Goal: Information Seeking & Learning: Find specific fact

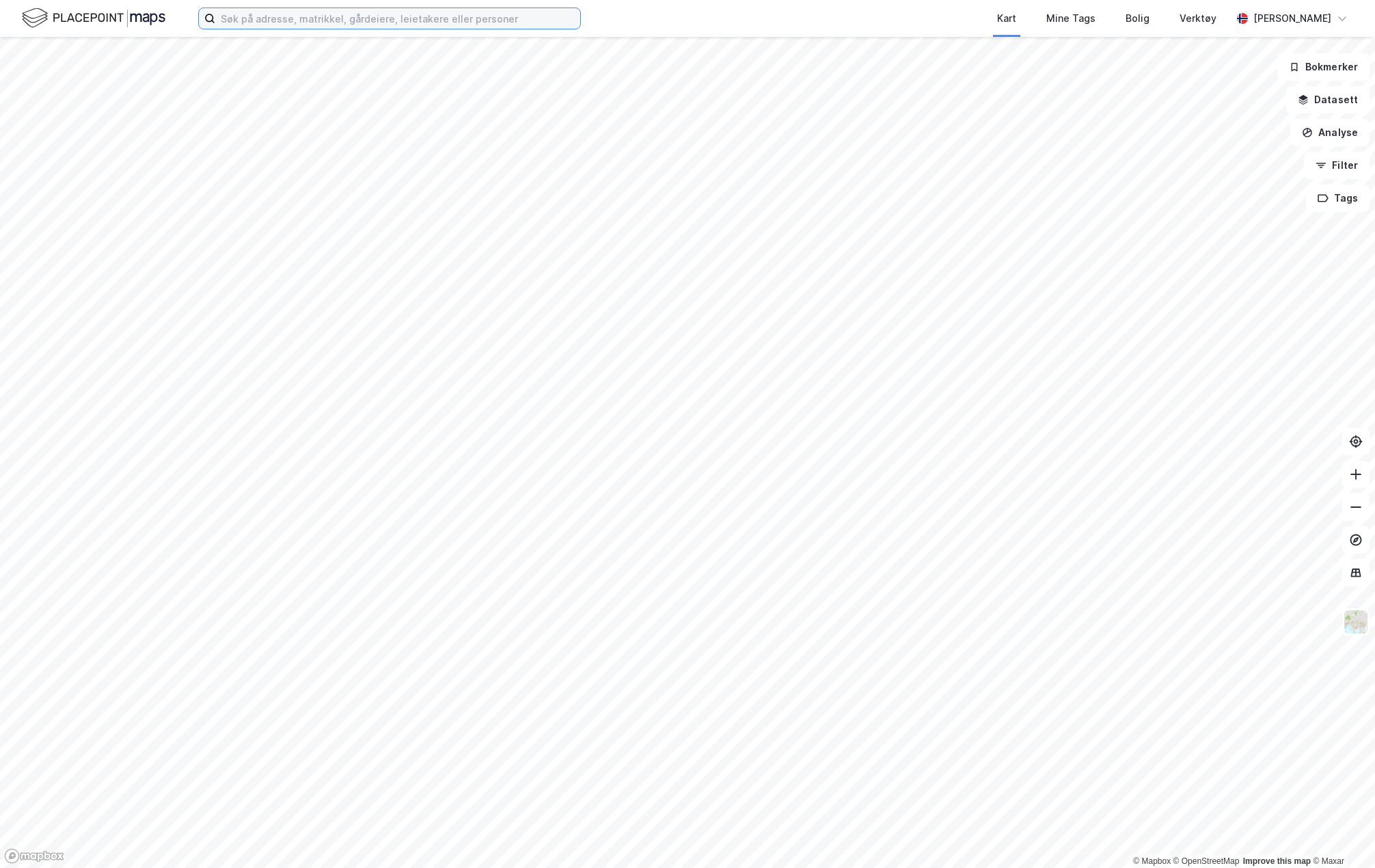
click at [347, 17] on input at bounding box center [398, 18] width 365 height 20
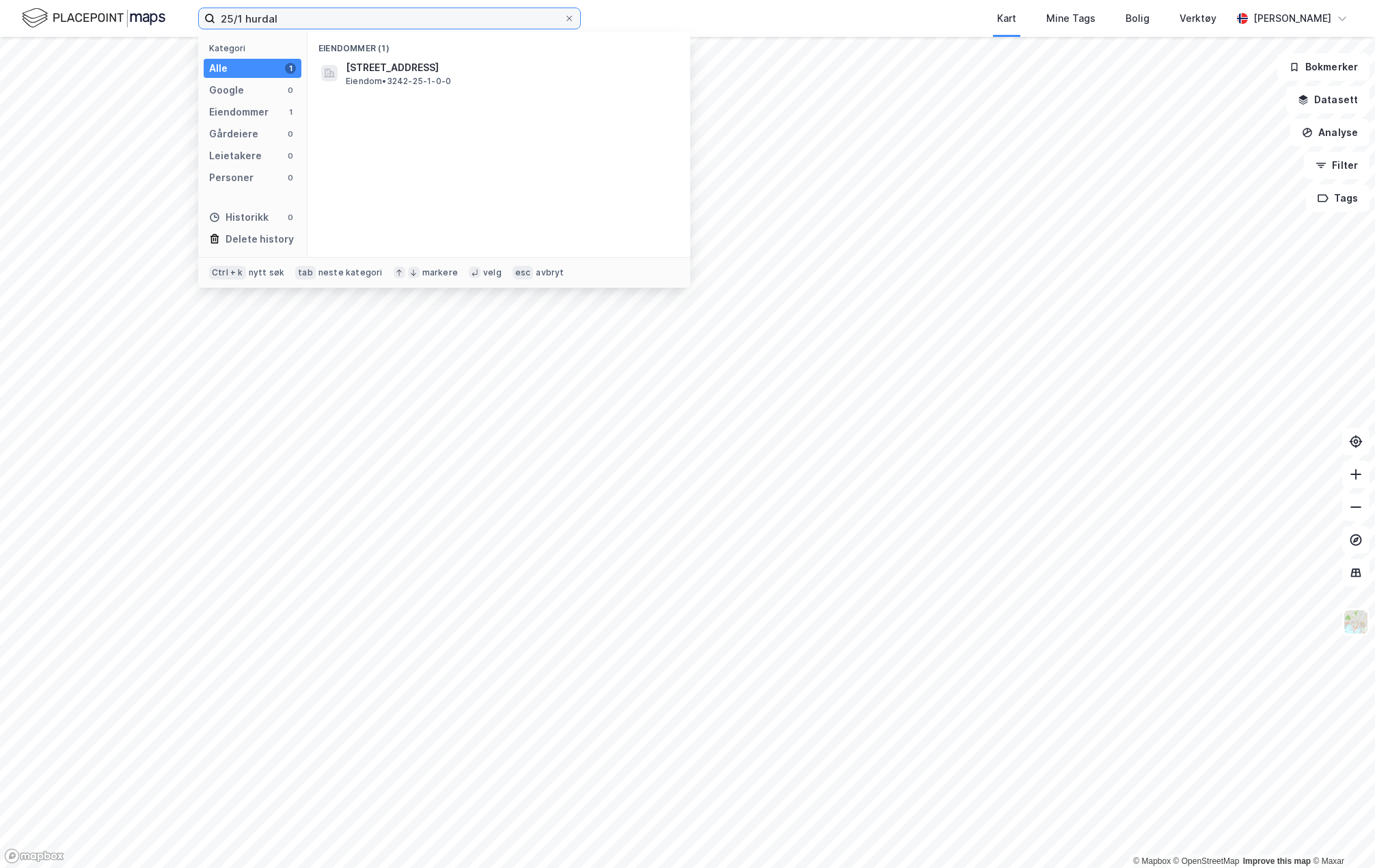
type input "25/1 hurdal"
click at [389, 89] on div "Eiendommer (1) [STREET_ADDRESS] Eiendom • 3242-25-1-0-0" at bounding box center [498, 145] width 383 height 225
click at [389, 86] on span "Eiendom • 3242-25-1-0-0" at bounding box center [399, 81] width 105 height 11
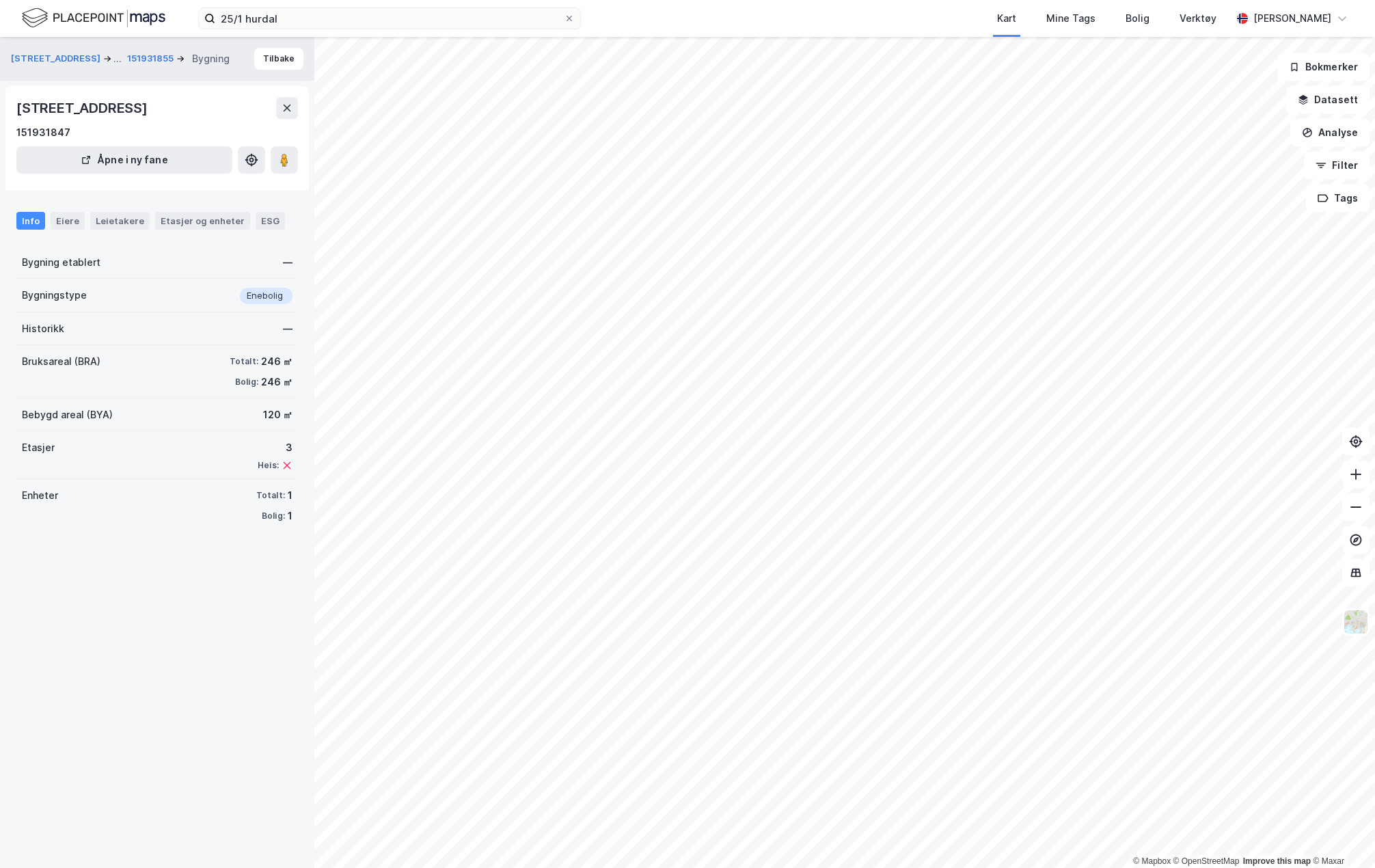
click at [56, 233] on div "Info Eiere Leietakere Etasjer og enheter ESG" at bounding box center [157, 215] width 315 height 40
click at [61, 222] on div "Eiere" at bounding box center [67, 220] width 34 height 18
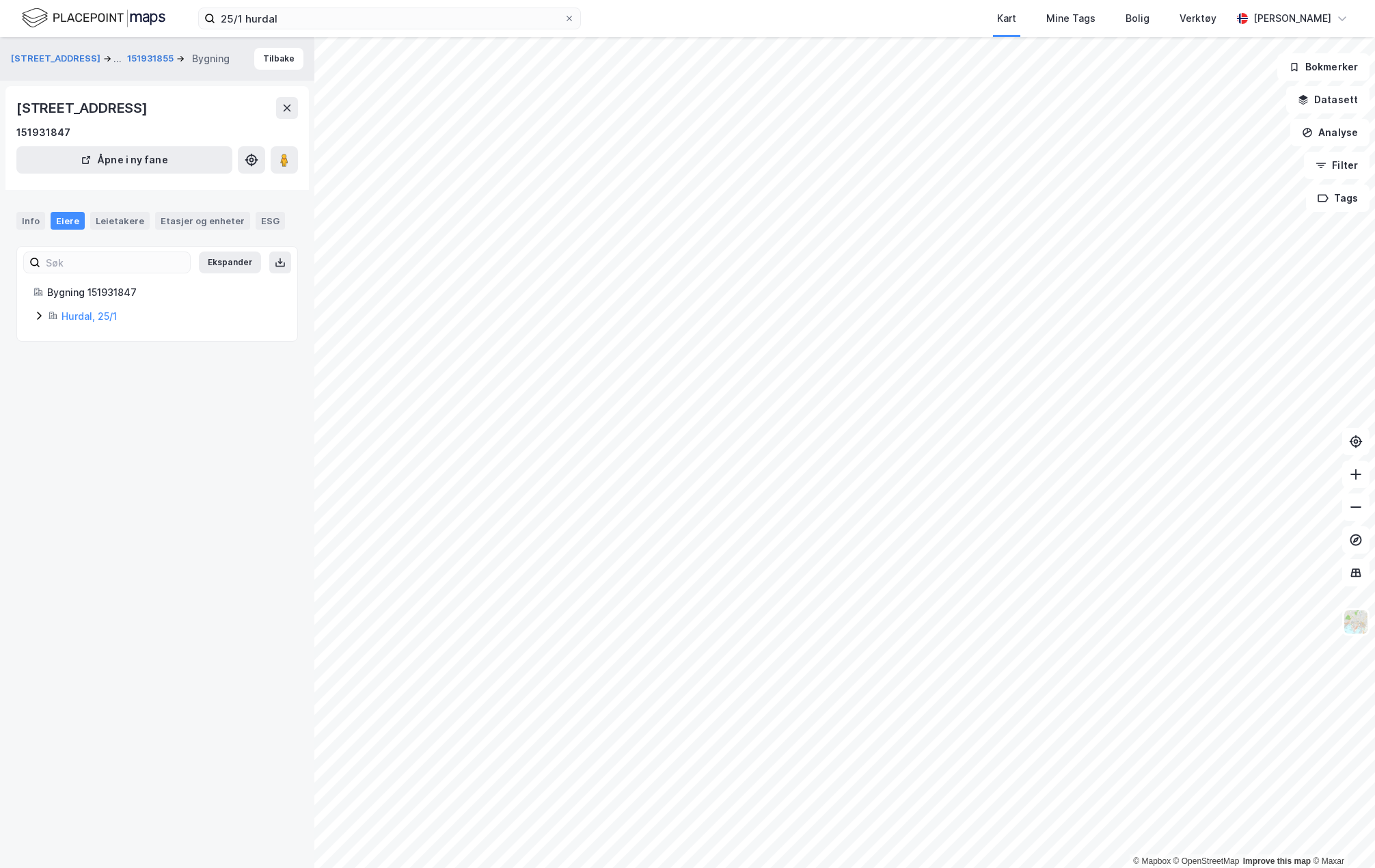
click at [35, 317] on icon at bounding box center [39, 315] width 11 height 11
click at [107, 223] on div "Leietakere" at bounding box center [120, 220] width 59 height 18
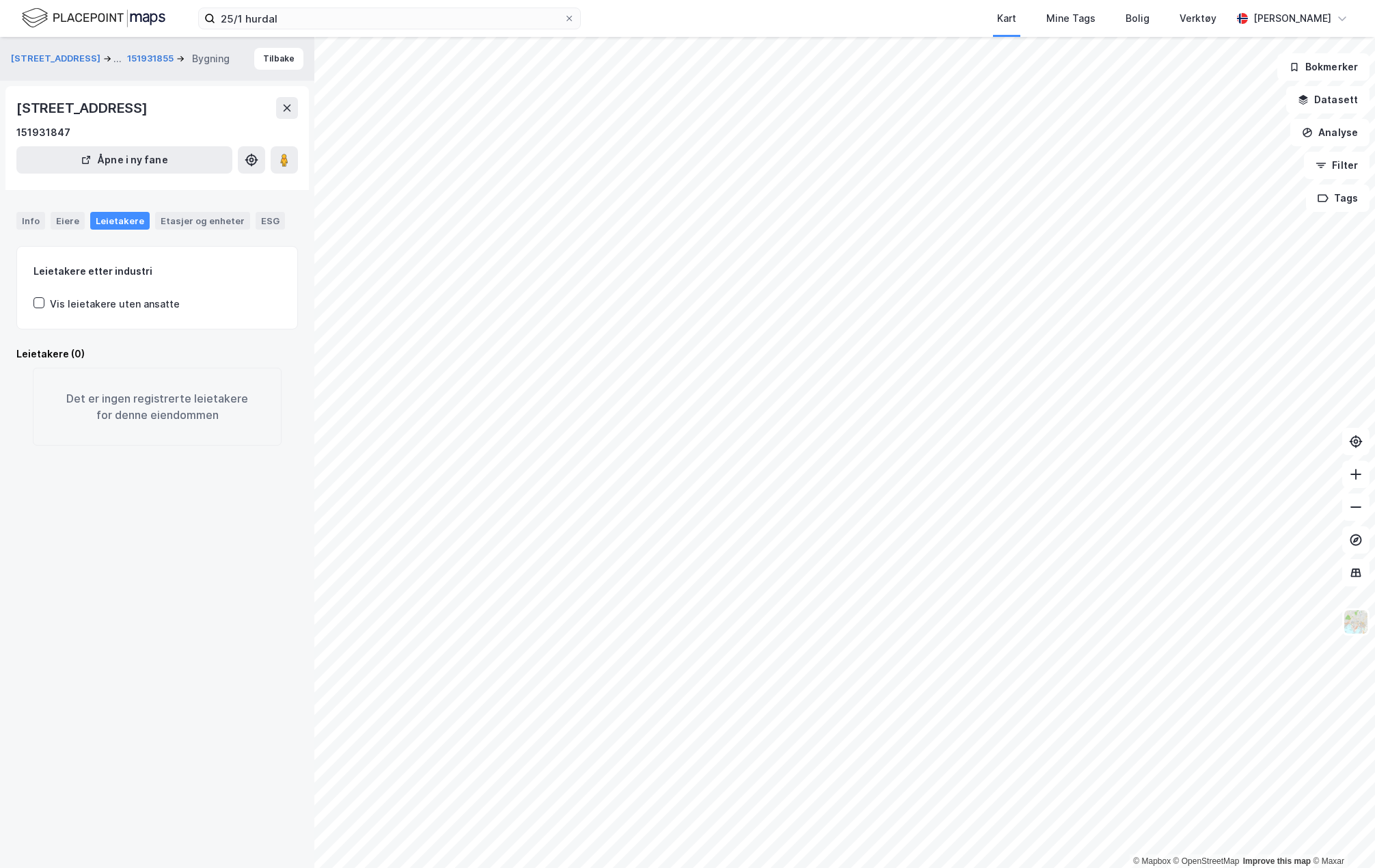
click at [124, 312] on div "Vis leietakere uten ansatte" at bounding box center [114, 304] width 130 height 17
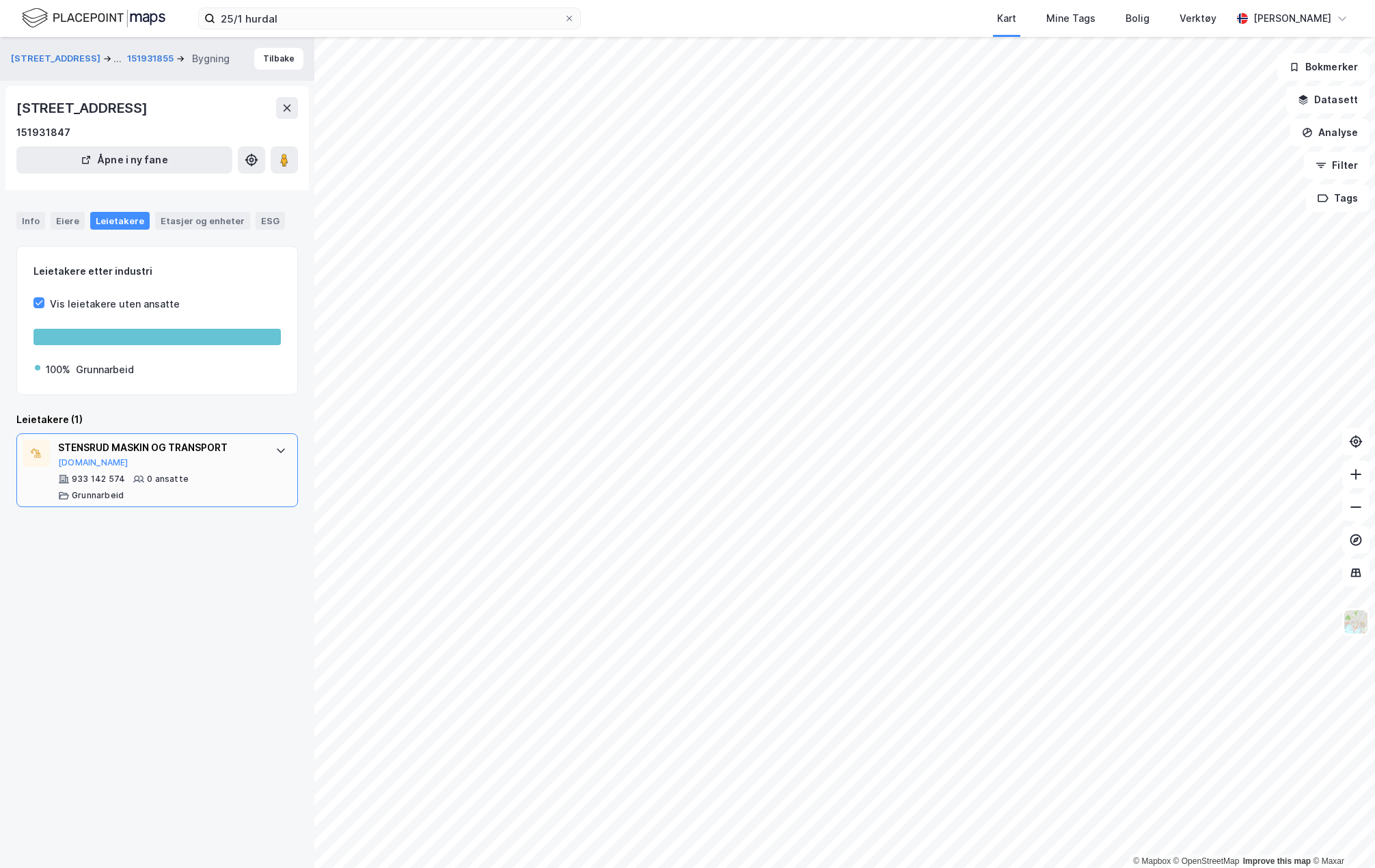
click at [276, 447] on icon at bounding box center [281, 450] width 11 height 11
